Goal: Navigation & Orientation: Find specific page/section

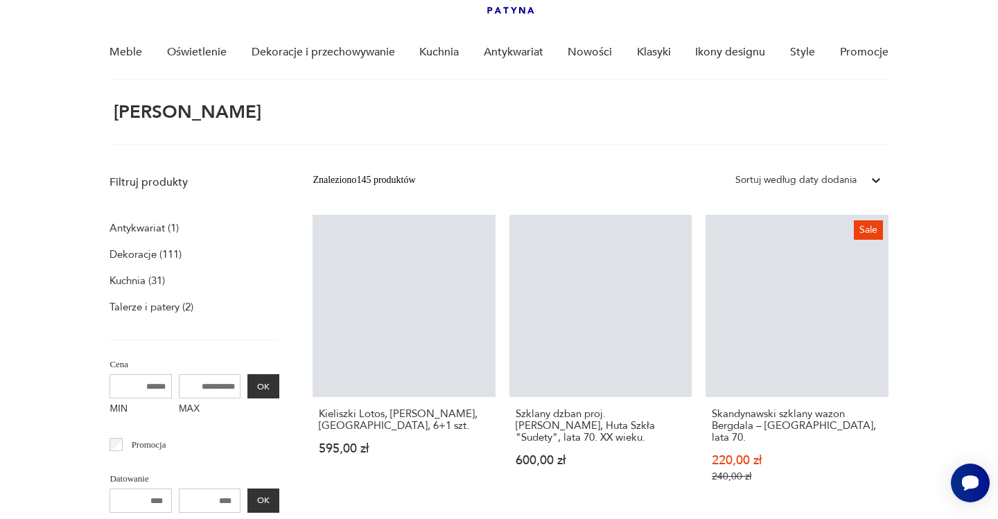
scroll to position [93, 0]
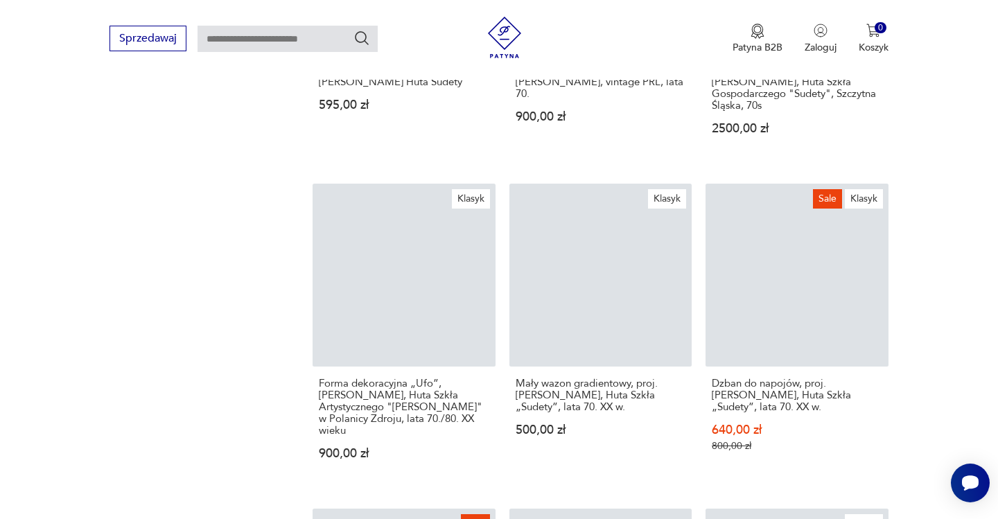
scroll to position [1036, 0]
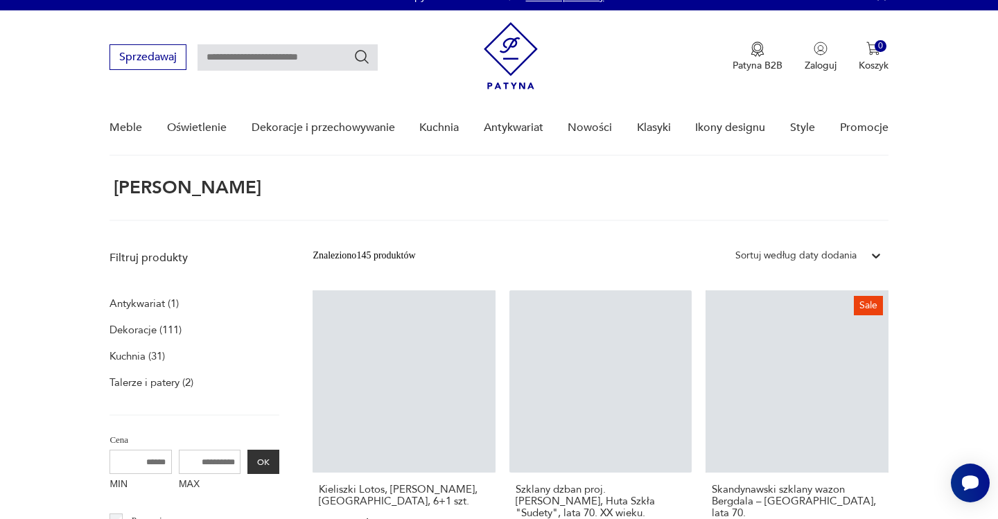
scroll to position [53, 0]
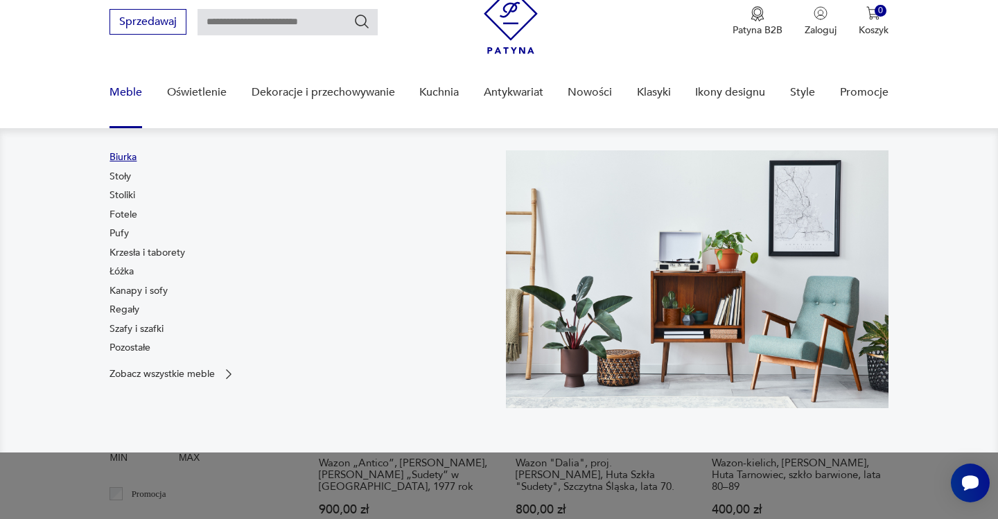
click at [123, 154] on link "Biurka" at bounding box center [123, 157] width 27 height 14
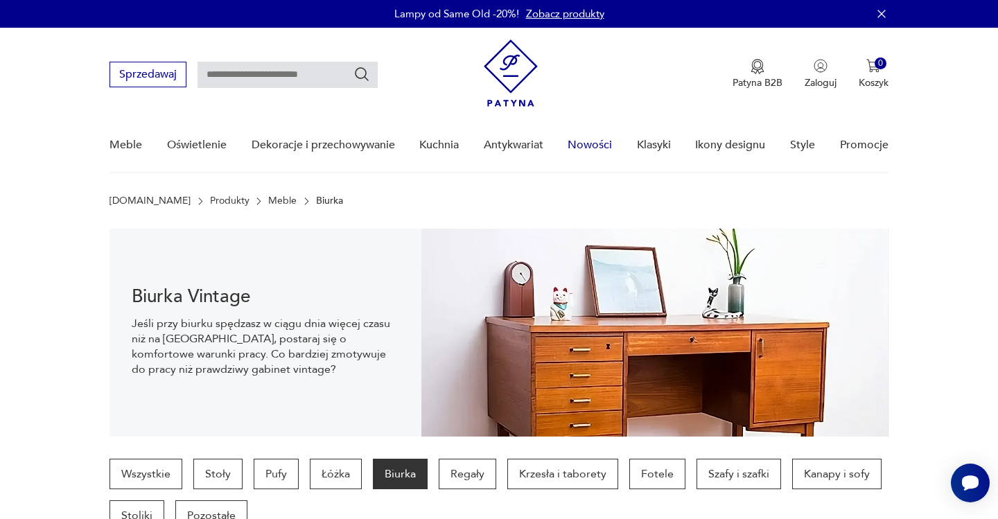
click at [586, 143] on link "Nowości" at bounding box center [590, 145] width 44 height 53
